Goal: Obtain resource: Obtain resource

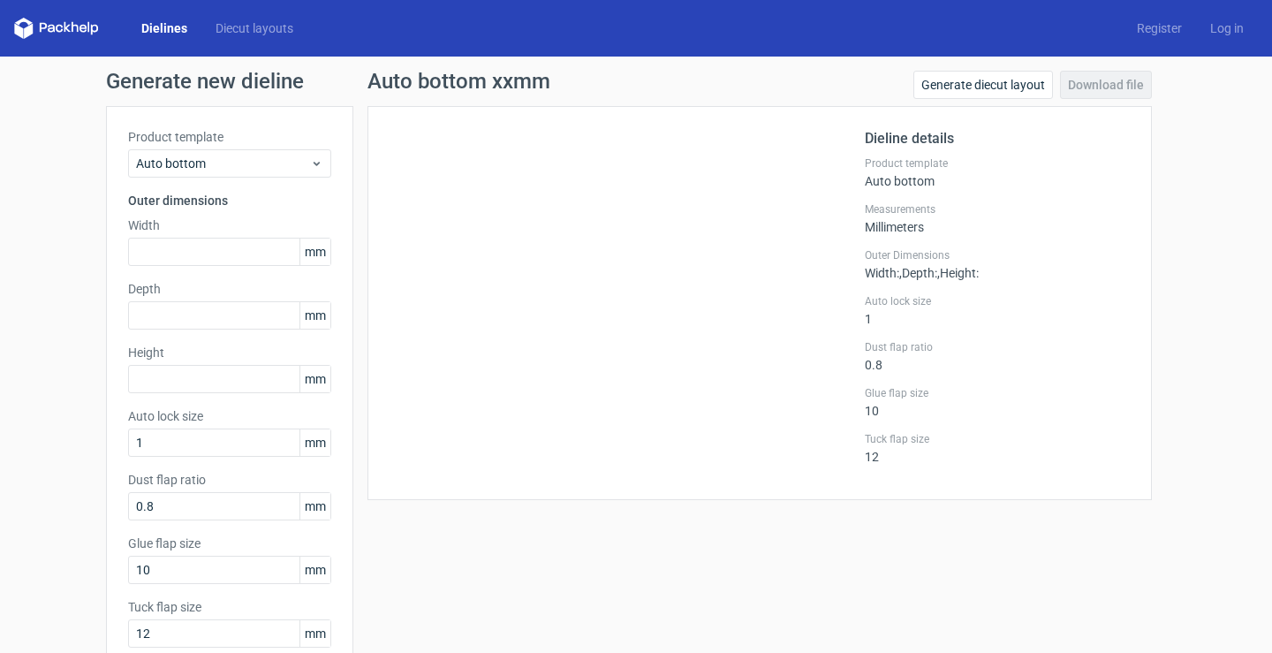
click at [65, 23] on polygon at bounding box center [67, 27] width 7 height 11
click at [65, 25] on polygon at bounding box center [67, 27] width 7 height 11
click at [169, 21] on link "Dielines" at bounding box center [164, 28] width 74 height 18
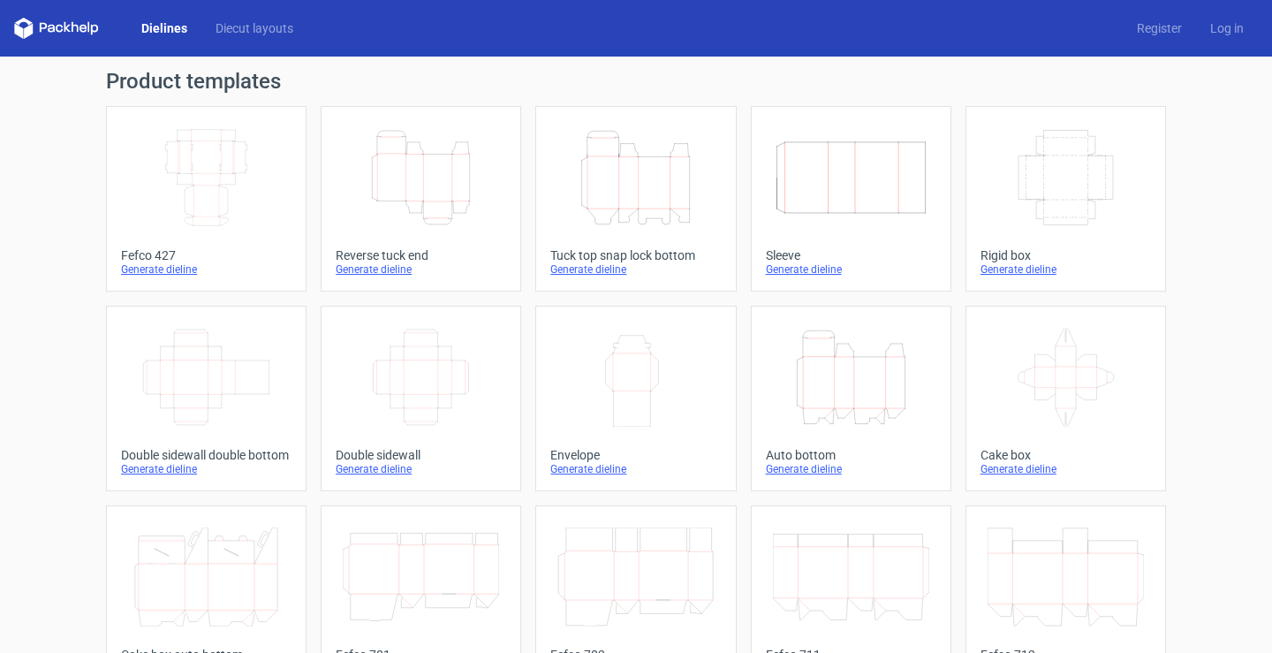
click at [796, 460] on div "Auto bottom" at bounding box center [851, 455] width 170 height 14
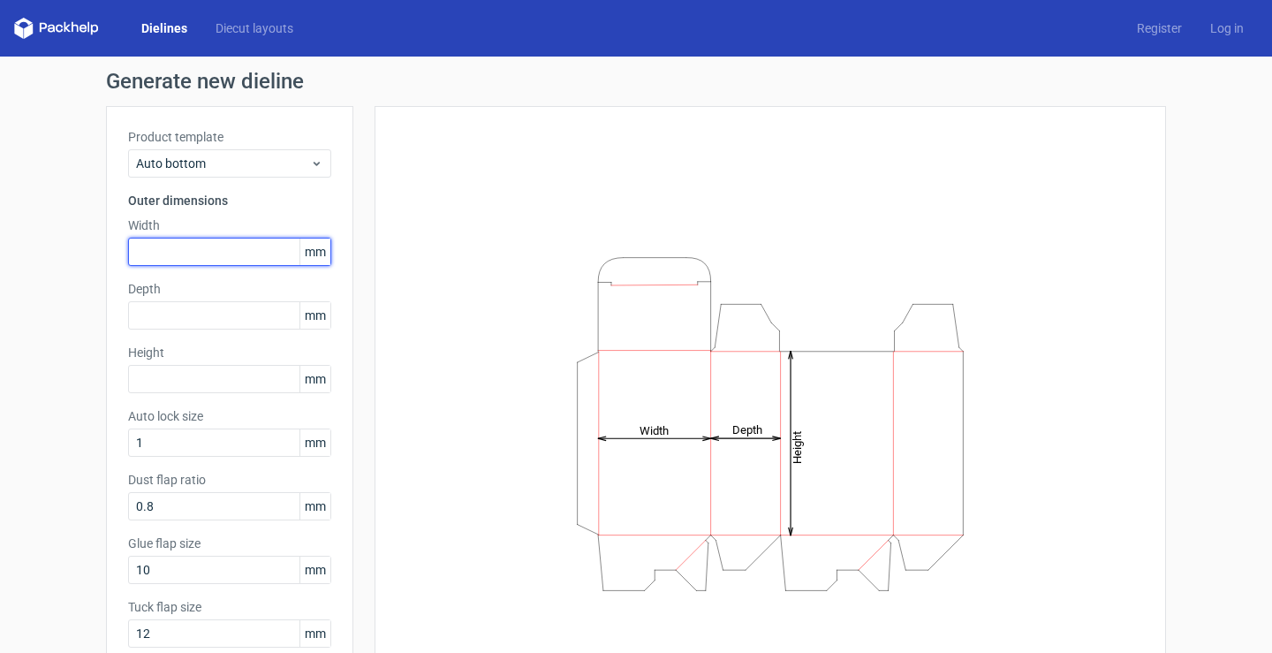
click at [254, 259] on input "text" at bounding box center [229, 252] width 203 height 28
type input "80"
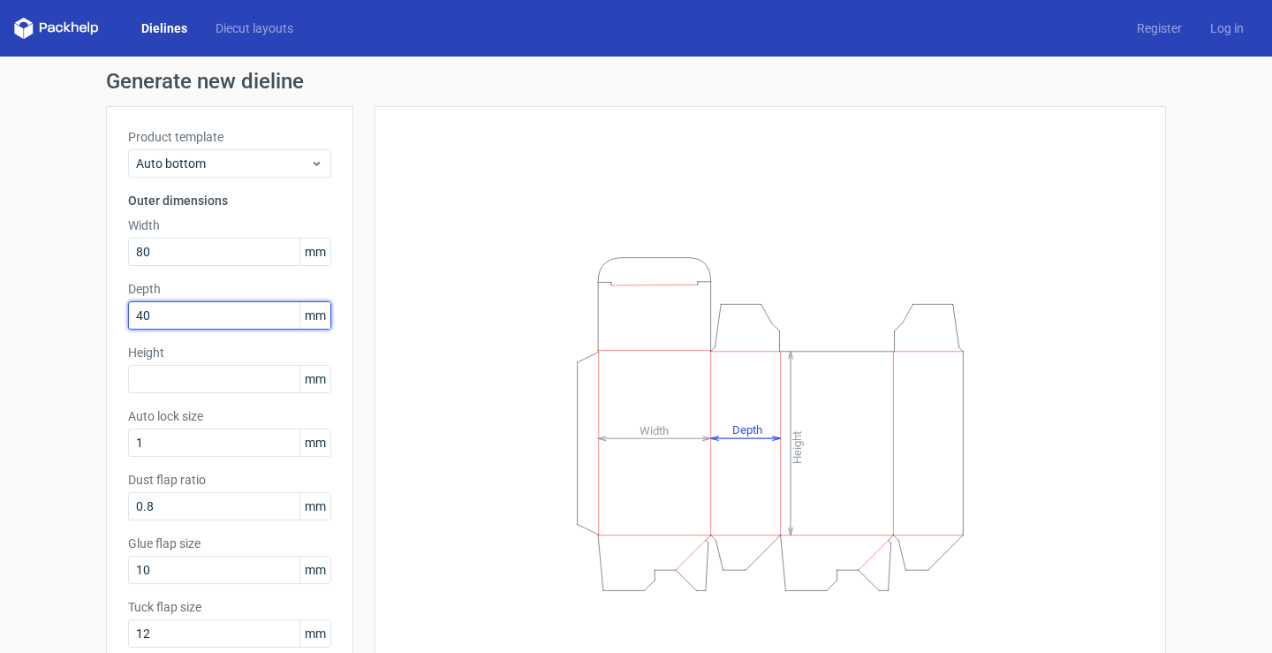
type input "40"
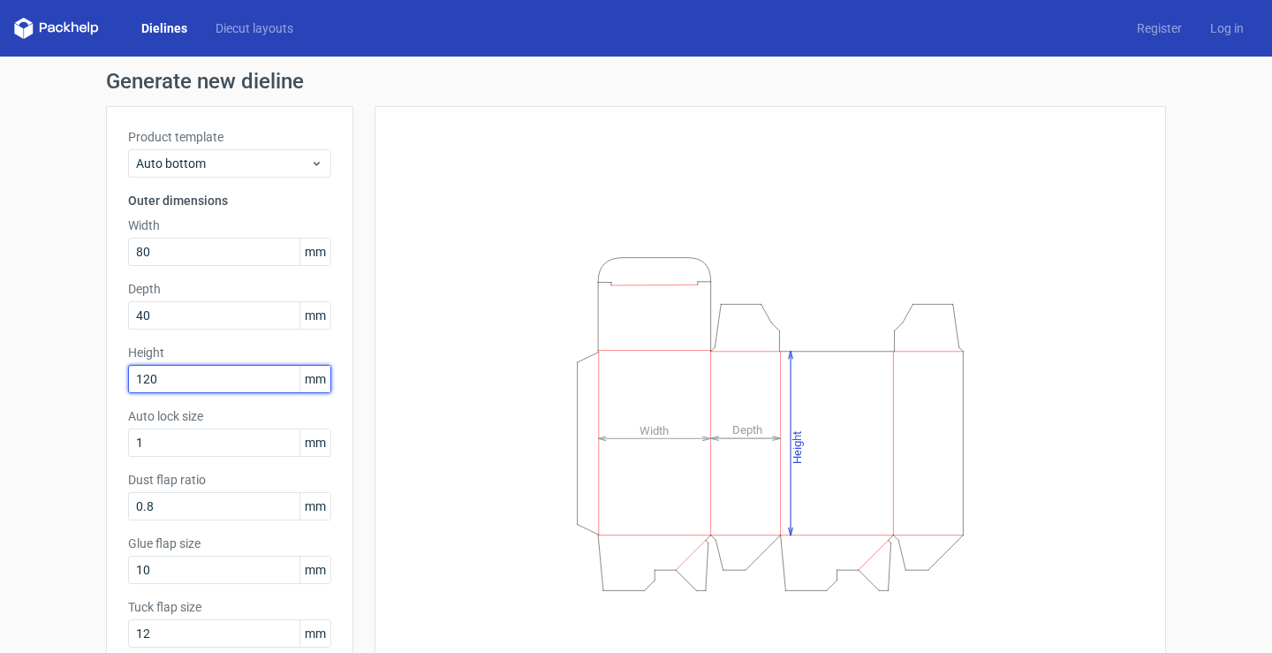
type input "120"
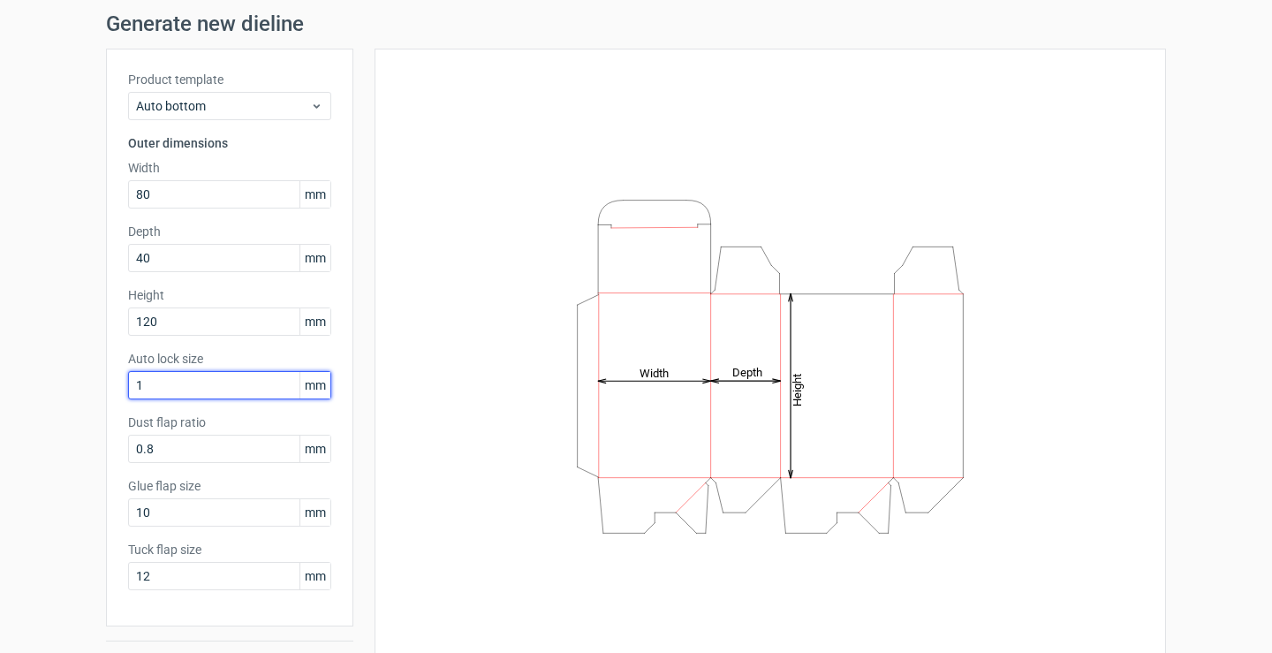
scroll to position [88, 0]
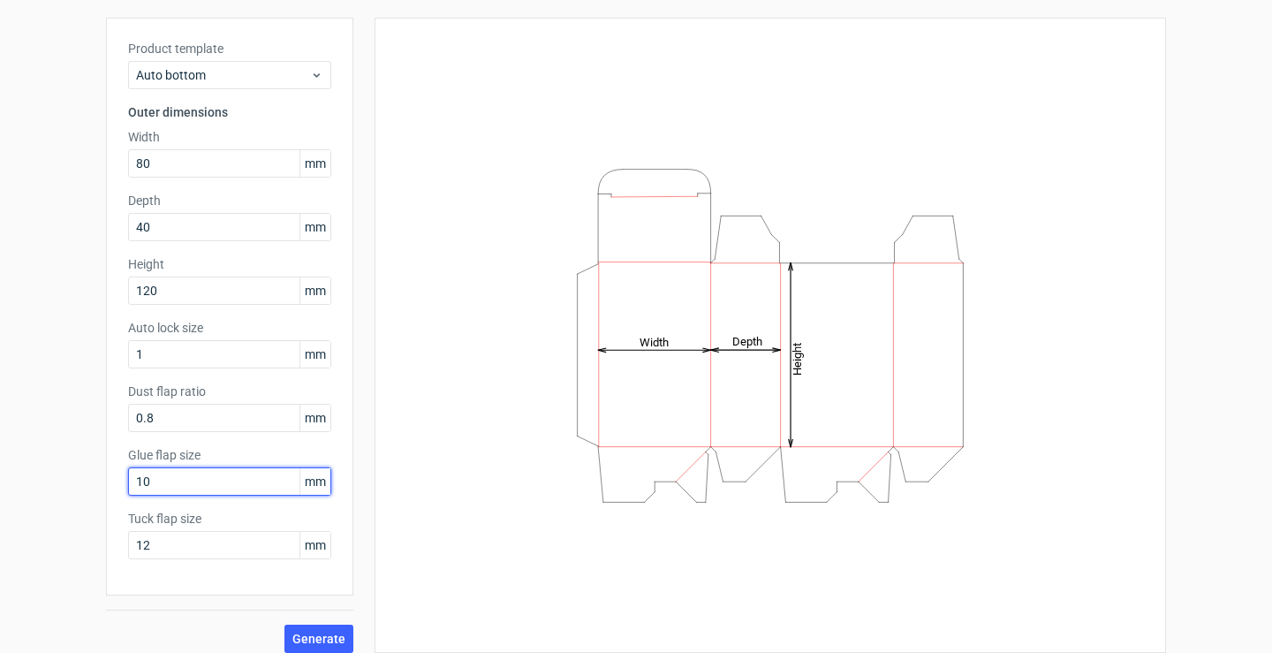
drag, startPoint x: 216, startPoint y: 484, endPoint x: 112, endPoint y: 483, distance: 104.2
click at [112, 483] on div "Product template Auto bottom Outer dimensions Width 80 mm Depth 40 mm Height 12…" at bounding box center [229, 307] width 247 height 578
type input "15"
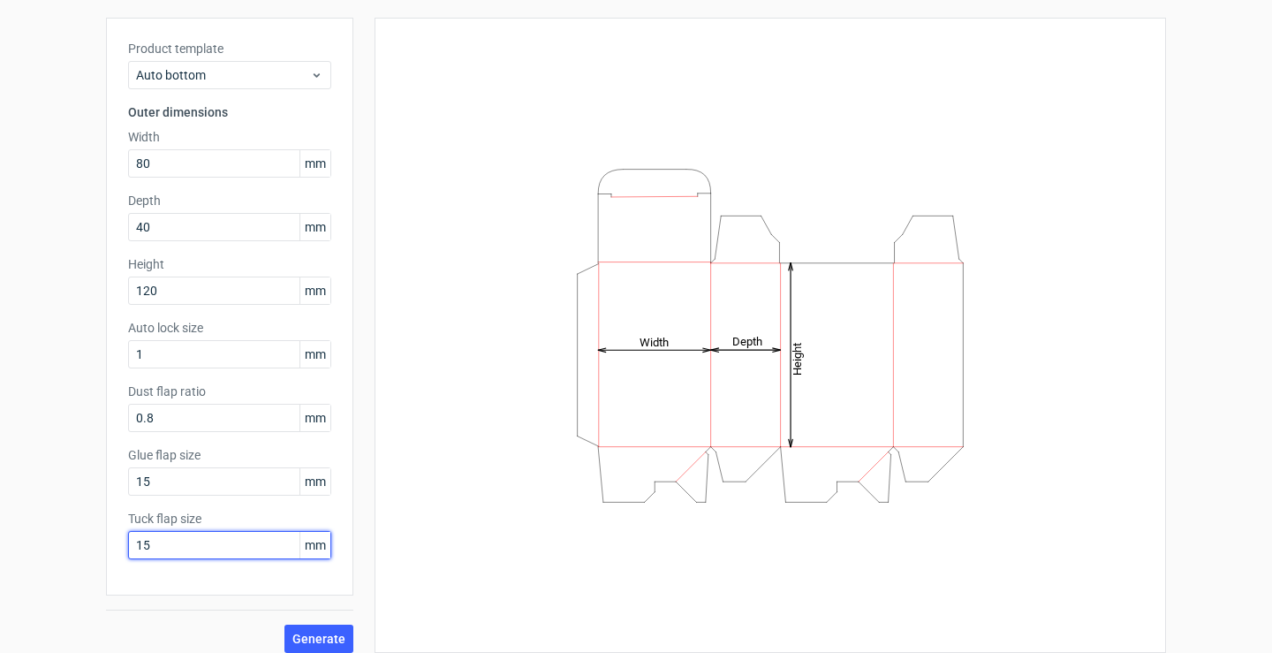
type input "15"
click at [303, 635] on span "Generate" at bounding box center [318, 638] width 53 height 12
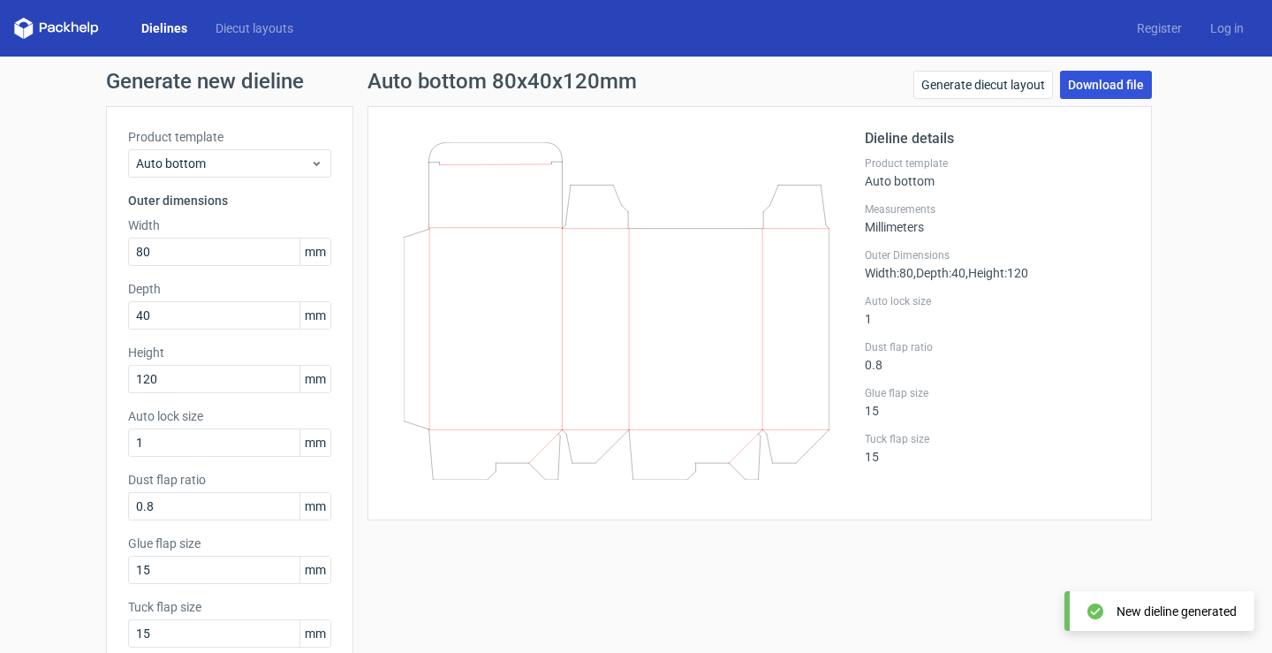
click at [1096, 84] on link "Download file" at bounding box center [1106, 85] width 92 height 28
click at [1223, 23] on link "Log in" at bounding box center [1227, 28] width 62 height 18
click at [1127, 25] on link "Register" at bounding box center [1158, 28] width 73 height 18
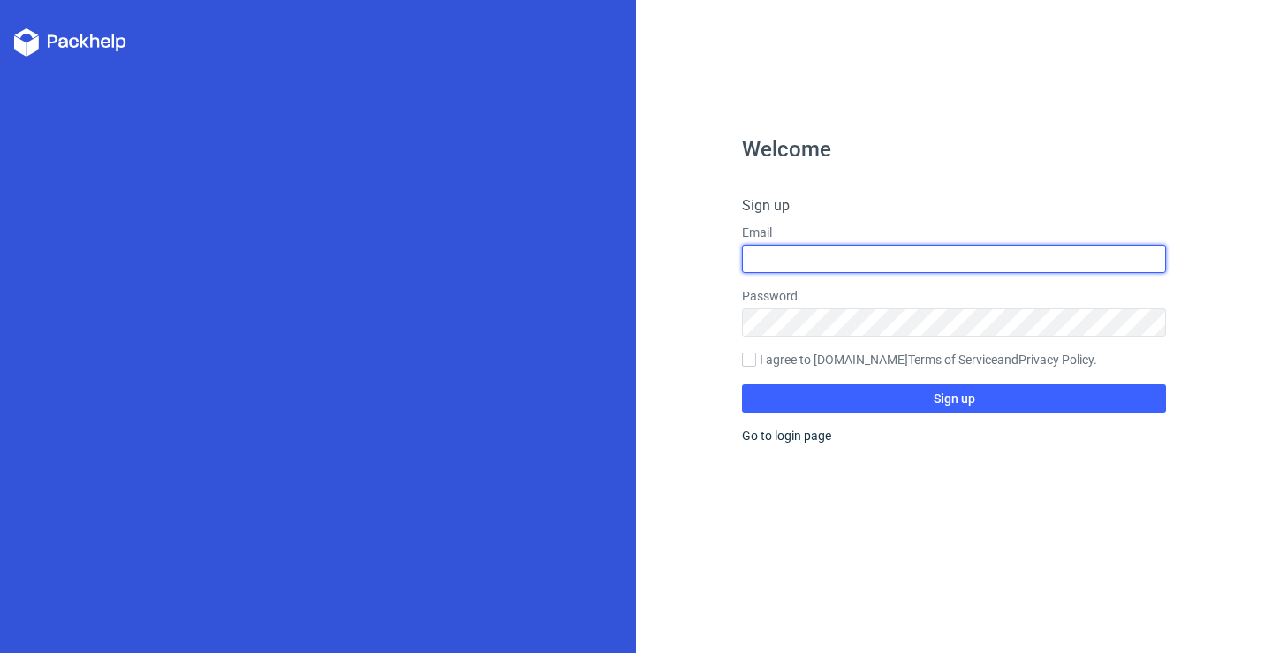
click at [782, 254] on input "text" at bounding box center [954, 259] width 424 height 28
type input "[EMAIL_ADDRESS][DOMAIN_NAME]"
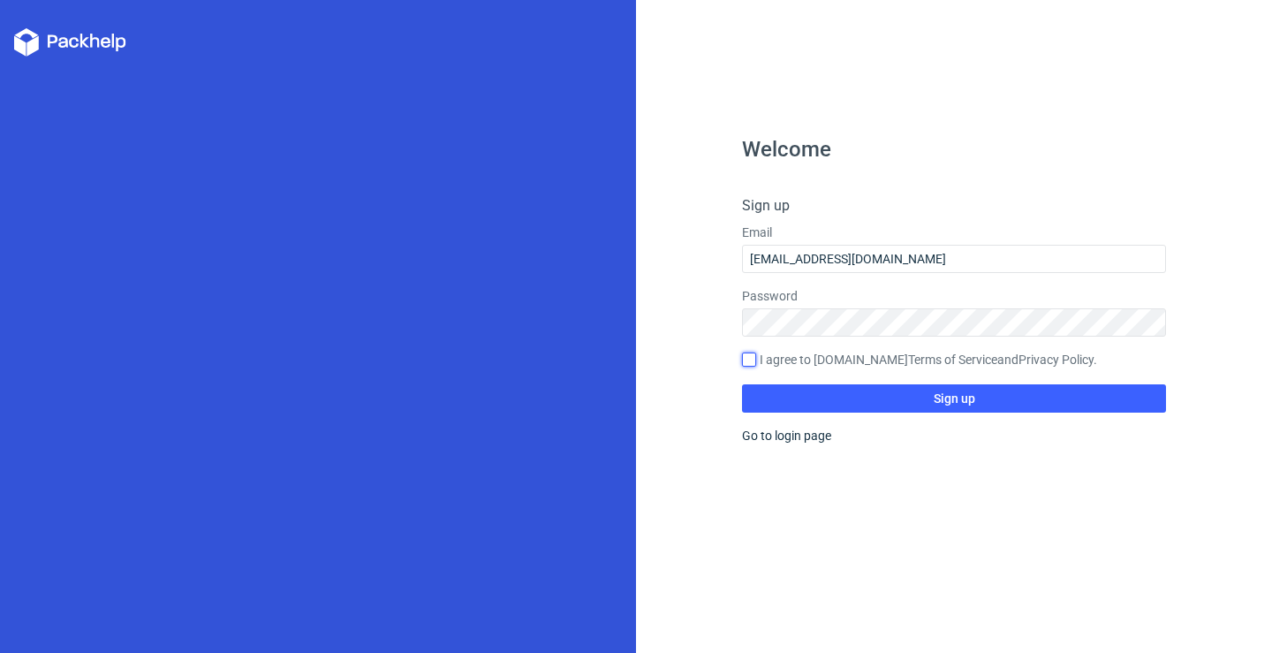
click at [747, 359] on input "I agree to [DOMAIN_NAME] Terms of Service and Privacy Policy ." at bounding box center [749, 359] width 14 height 14
checkbox input "true"
click at [854, 404] on button "Sign up" at bounding box center [954, 398] width 424 height 28
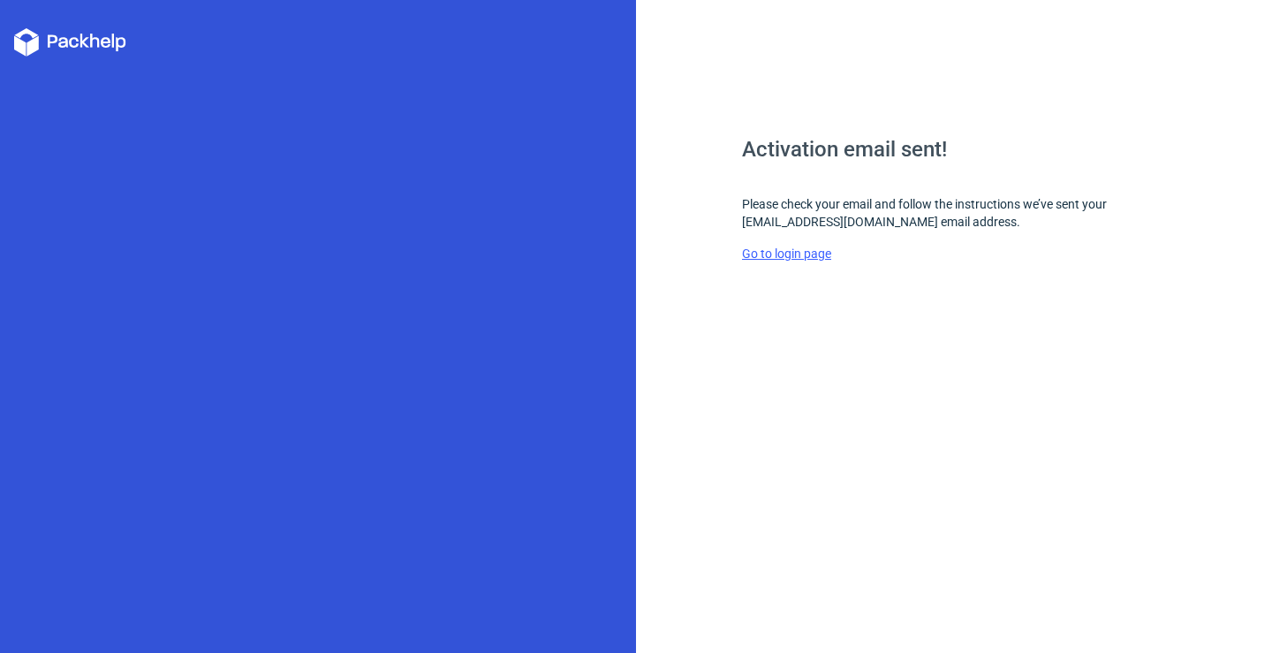
click at [762, 254] on link "Go to login page" at bounding box center [786, 253] width 89 height 14
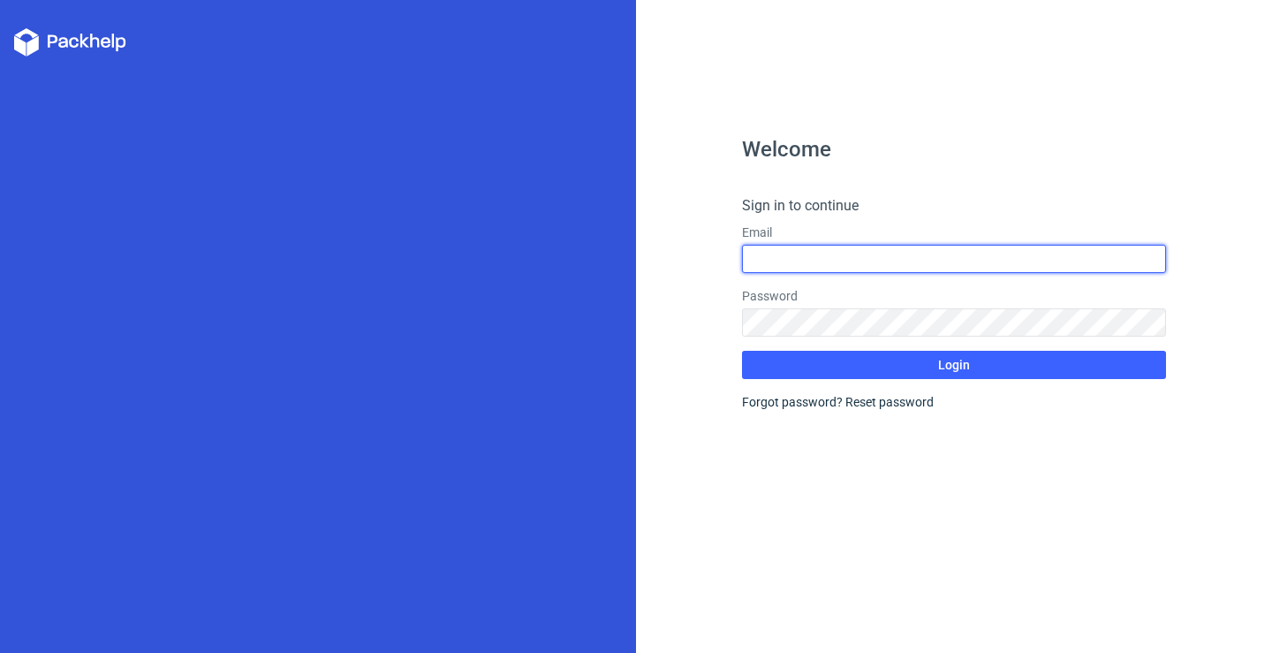
click at [785, 263] on input "text" at bounding box center [954, 259] width 424 height 28
type input "[EMAIL_ADDRESS][DOMAIN_NAME]"
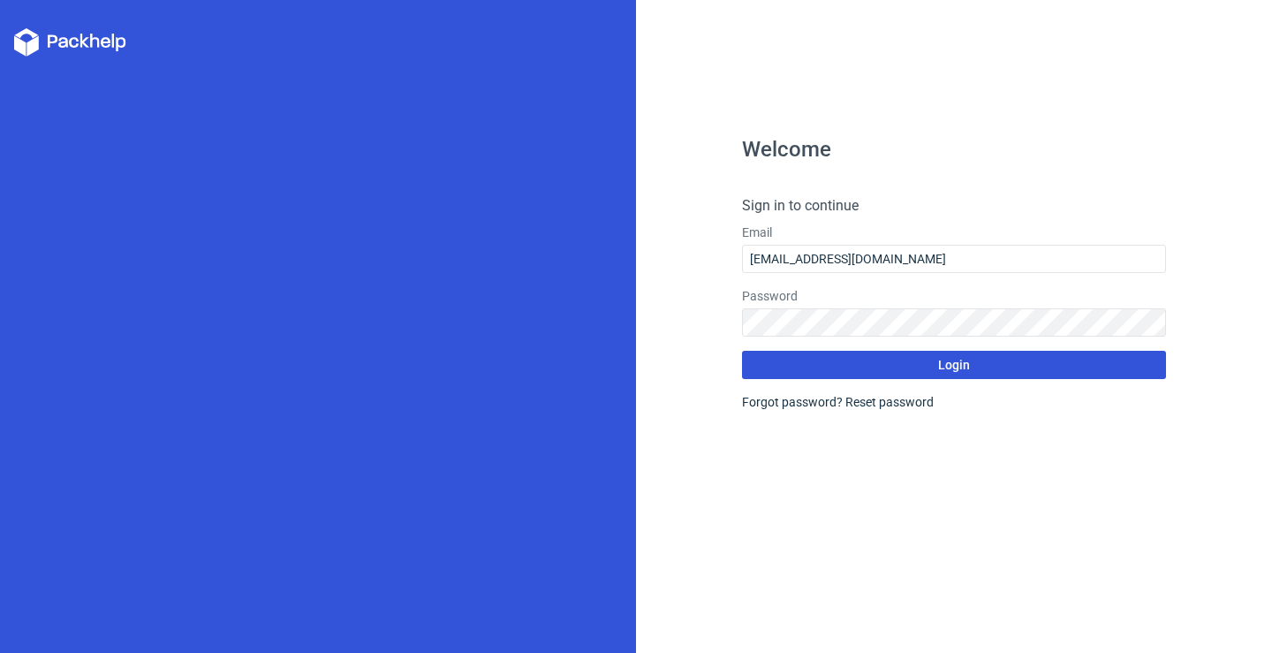
click at [960, 370] on span "Login" at bounding box center [954, 365] width 32 height 12
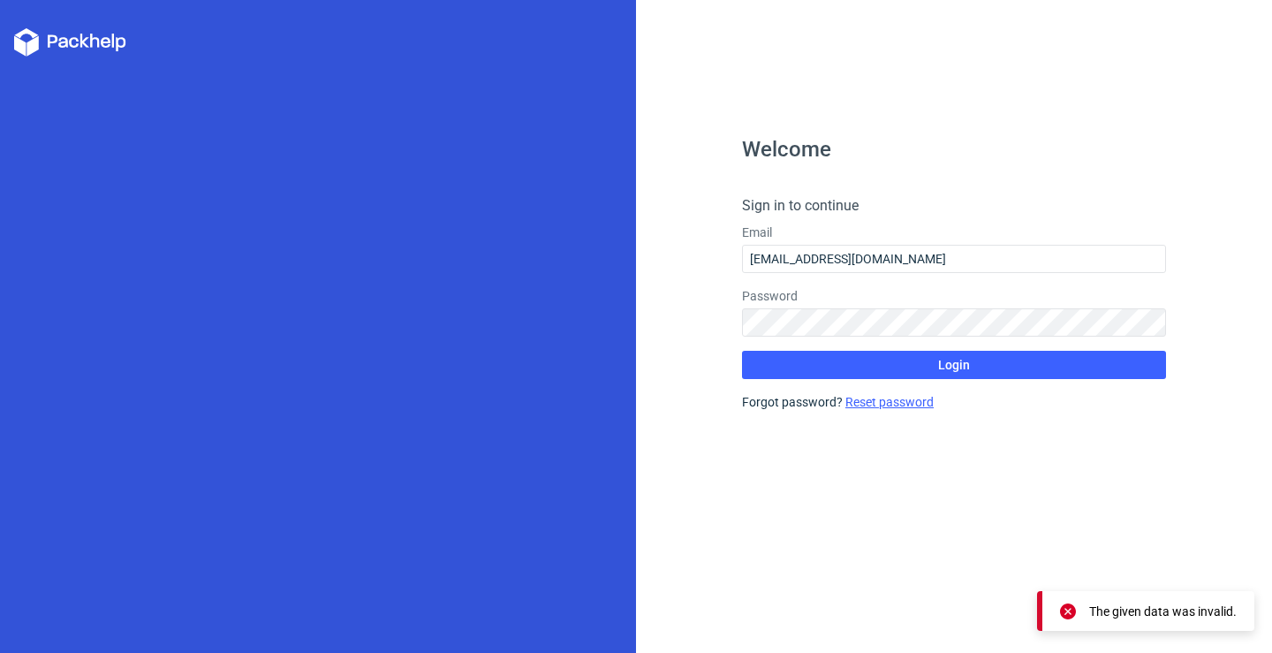
click at [867, 403] on link "Reset password" at bounding box center [889, 402] width 88 height 14
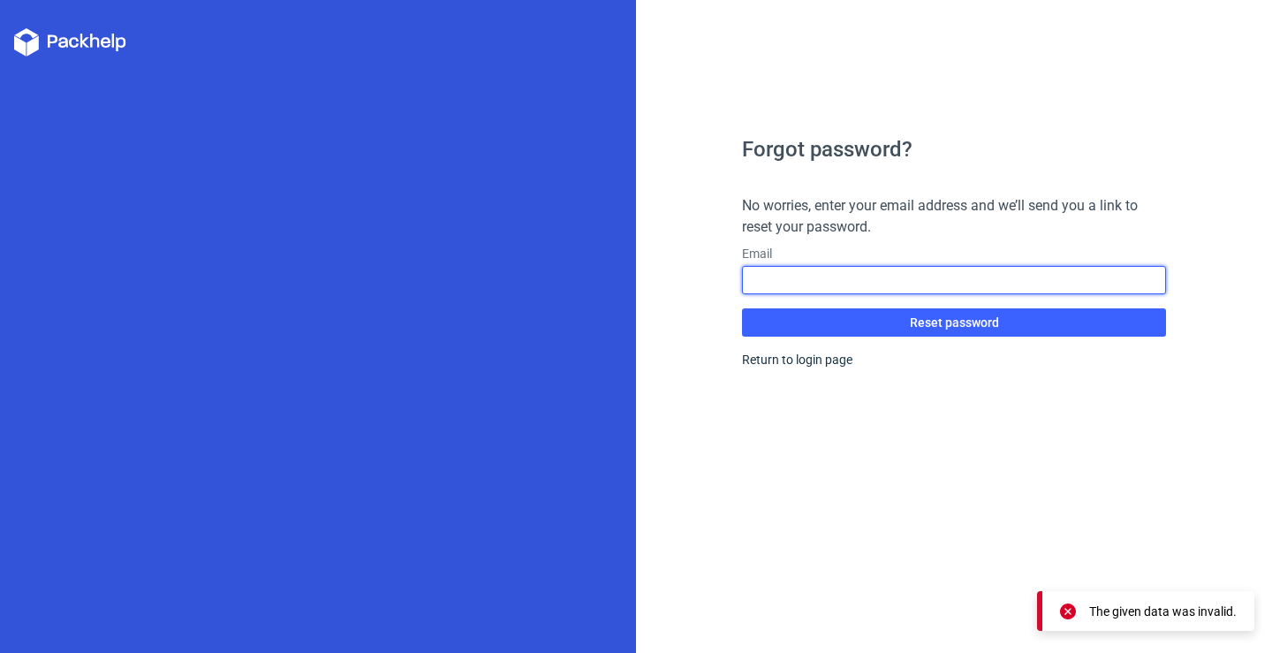
click at [835, 284] on input "text" at bounding box center [954, 280] width 424 height 28
type input "[EMAIL_ADDRESS][DOMAIN_NAME]"
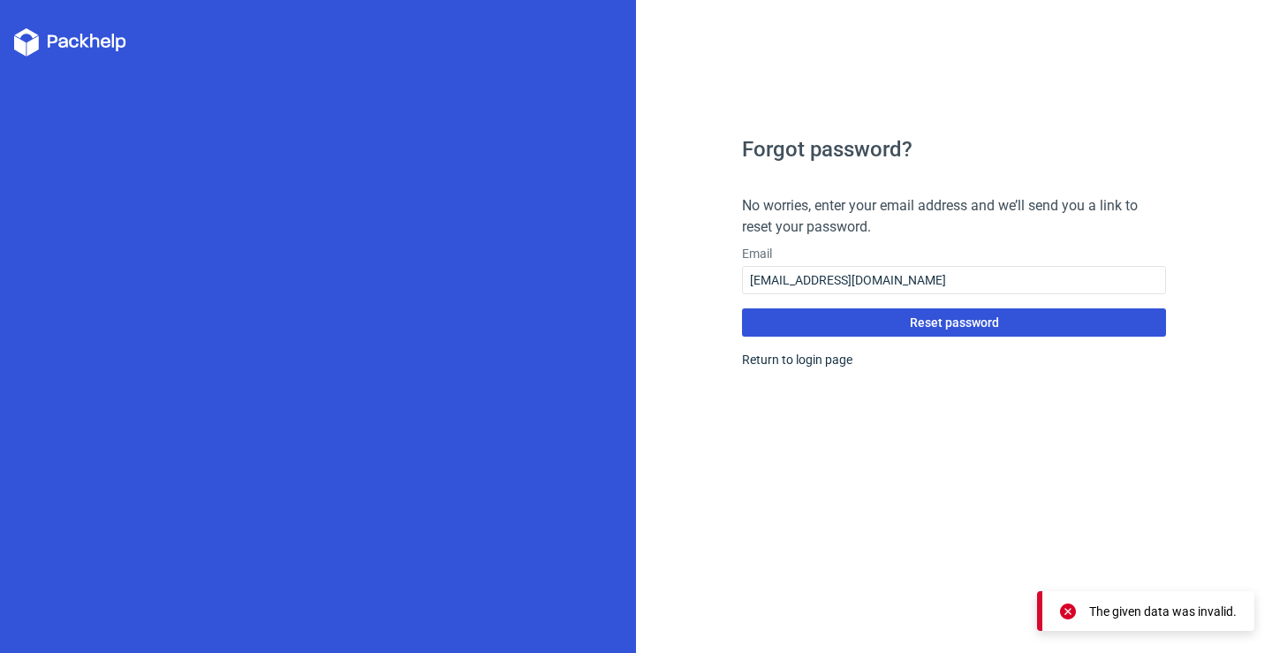
click at [876, 323] on button "Reset password" at bounding box center [954, 322] width 424 height 28
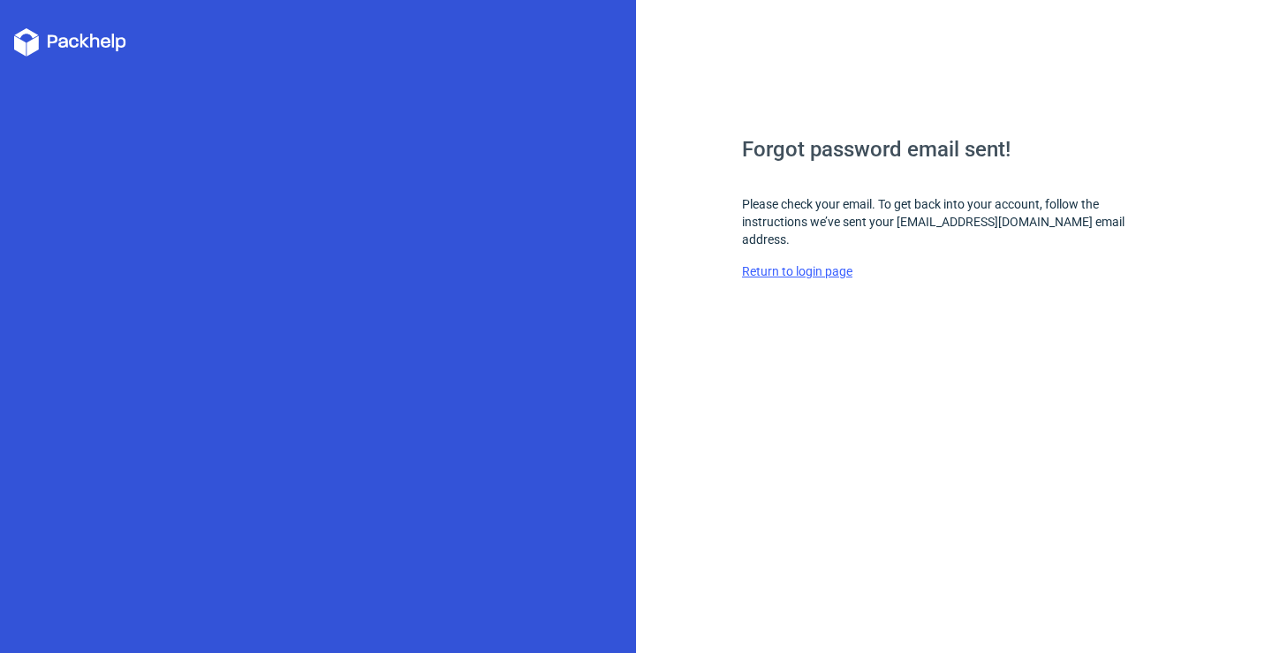
click at [796, 264] on link "Return to login page" at bounding box center [797, 271] width 110 height 14
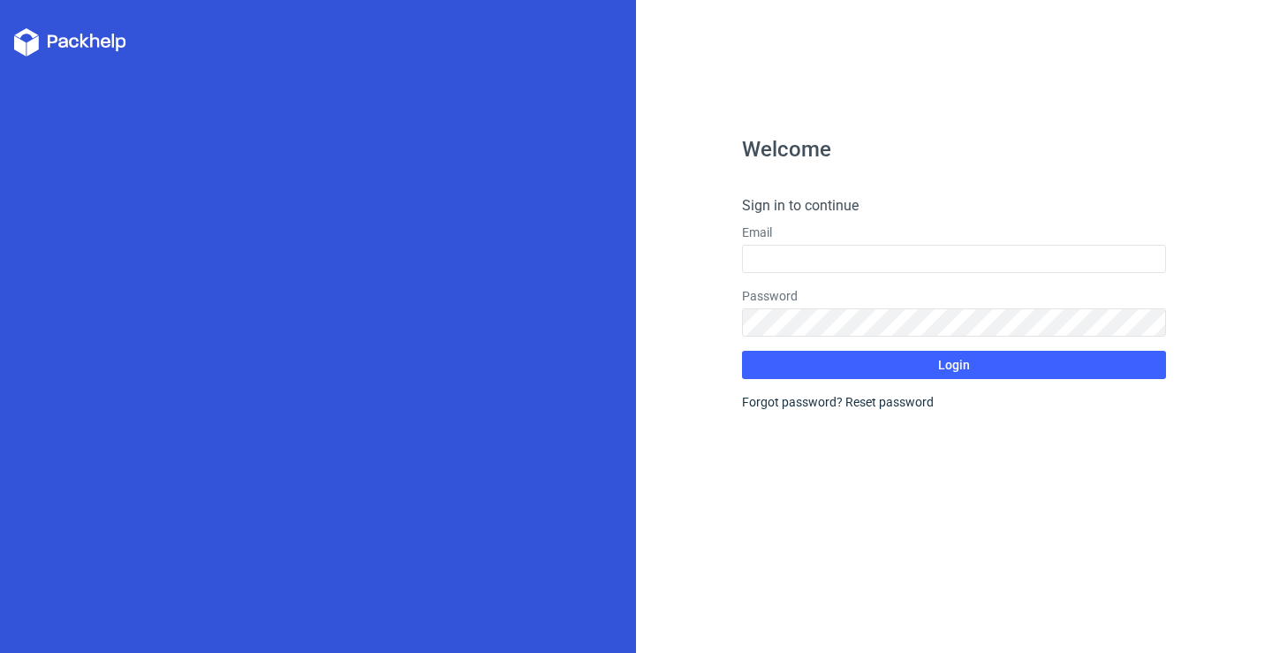
click at [60, 42] on icon at bounding box center [63, 42] width 10 height 11
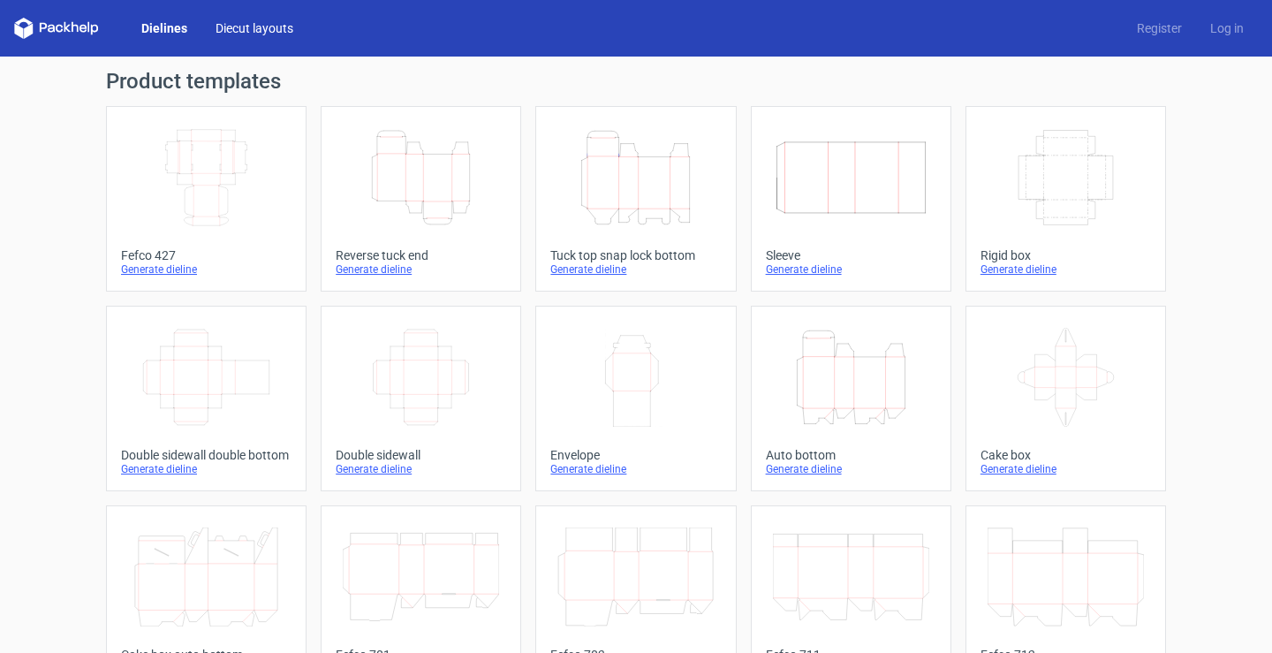
click at [228, 26] on link "Diecut layouts" at bounding box center [254, 28] width 106 height 18
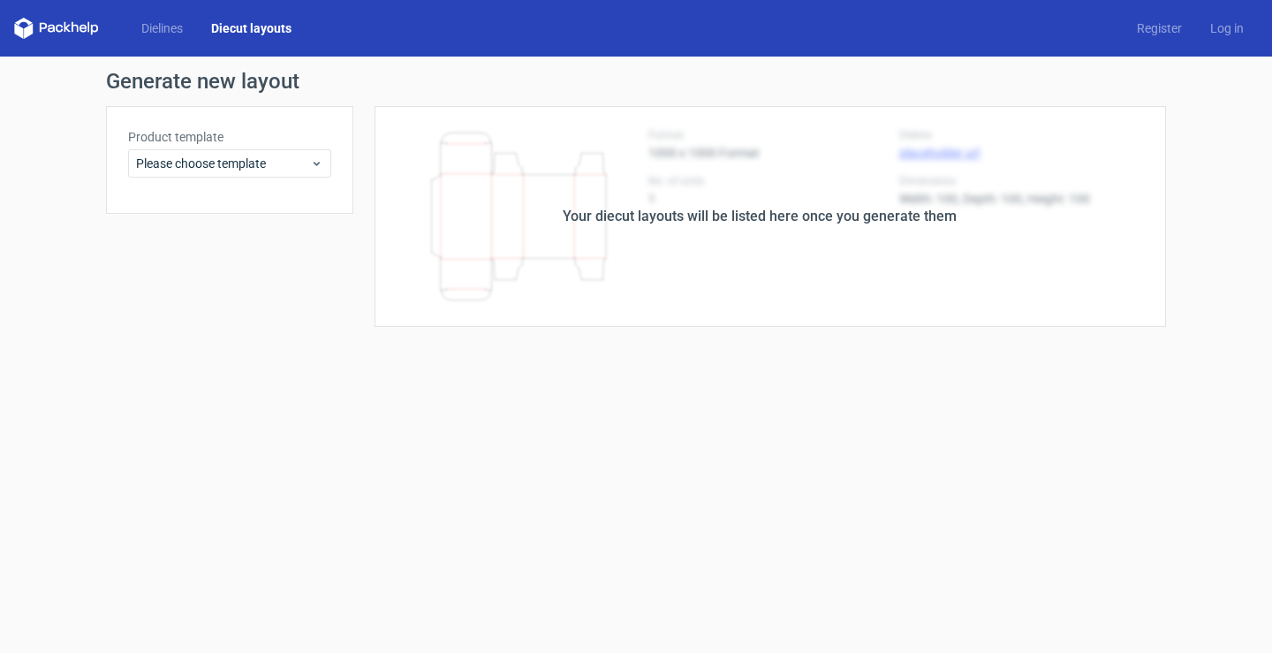
drag, startPoint x: 223, startPoint y: 25, endPoint x: 52, endPoint y: 176, distance: 228.4
click at [52, 176] on div "Generate new layout Product template Please choose template Your diecut layouts…" at bounding box center [636, 199] width 1272 height 284
click at [176, 166] on span "Please choose template" at bounding box center [223, 164] width 174 height 18
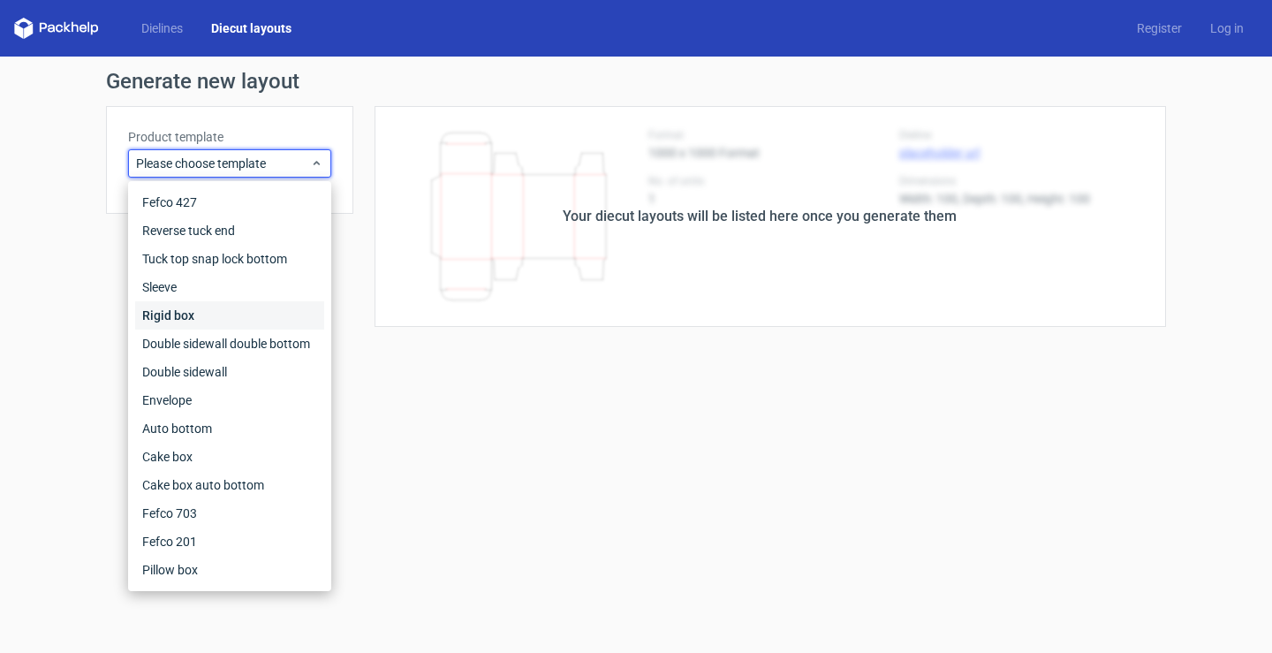
click at [193, 312] on div "Rigid box" at bounding box center [229, 315] width 189 height 28
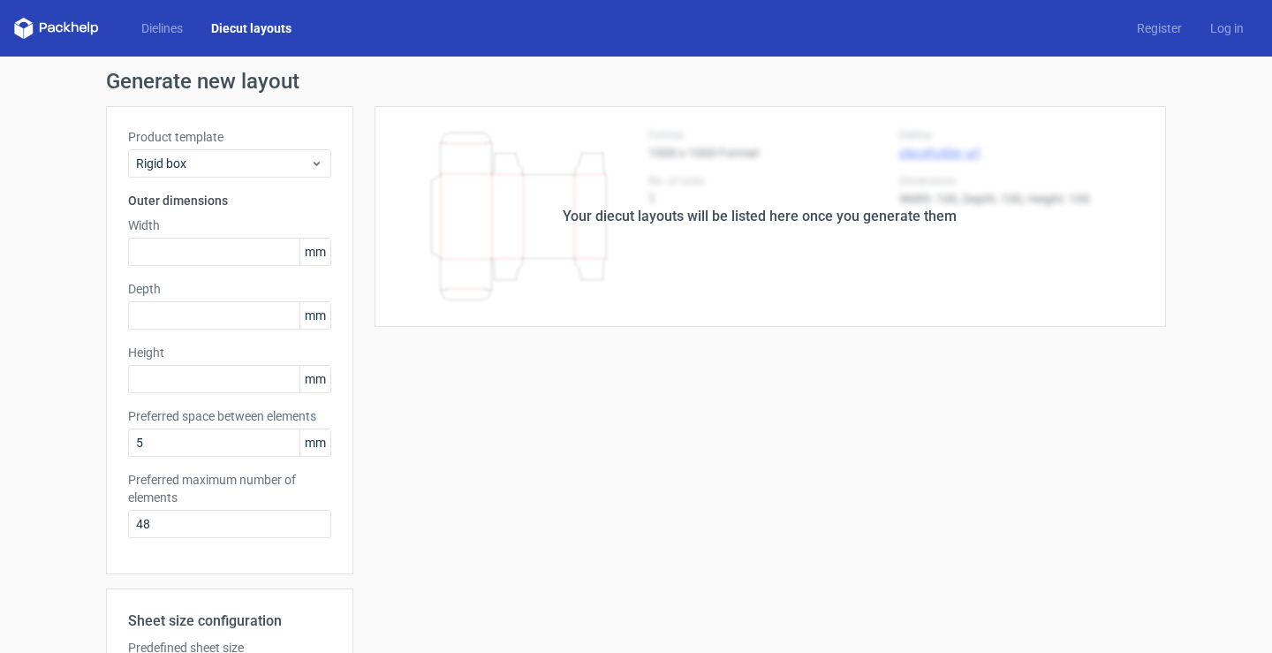
click at [627, 209] on div "Your diecut layouts will be listed here once you generate them" at bounding box center [760, 216] width 394 height 21
click at [1213, 27] on link "Log in" at bounding box center [1227, 28] width 62 height 18
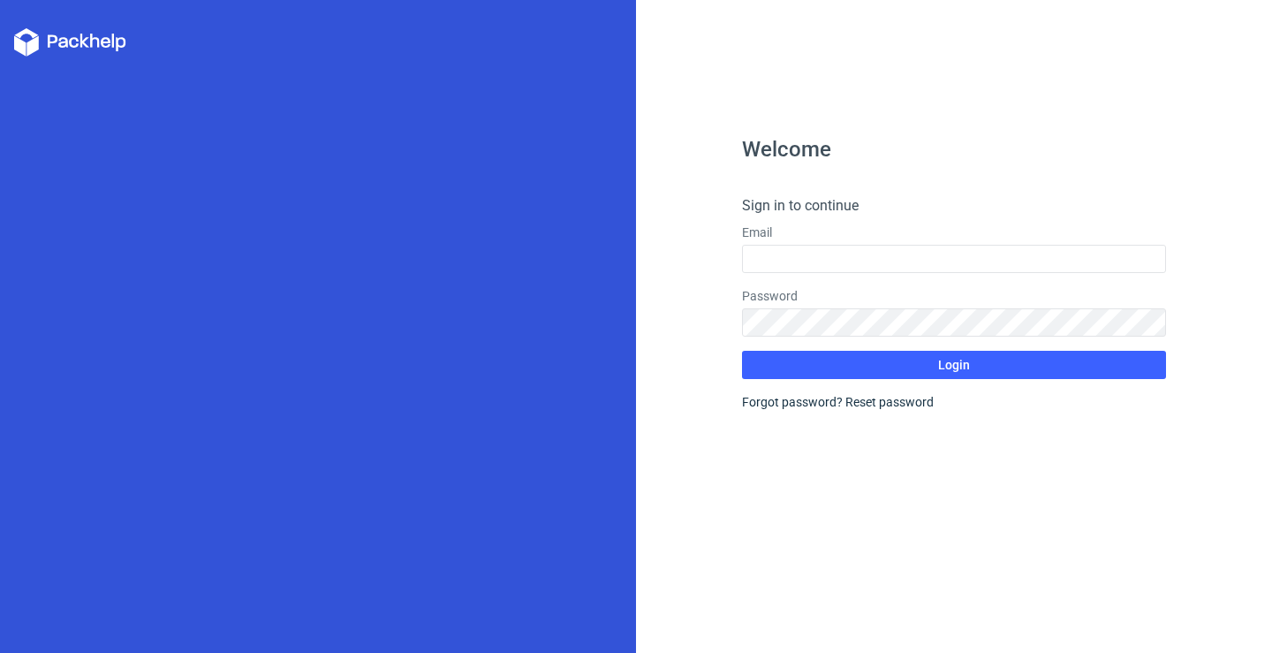
click at [89, 46] on icon at bounding box center [70, 42] width 112 height 28
